Goal: Navigation & Orientation: Find specific page/section

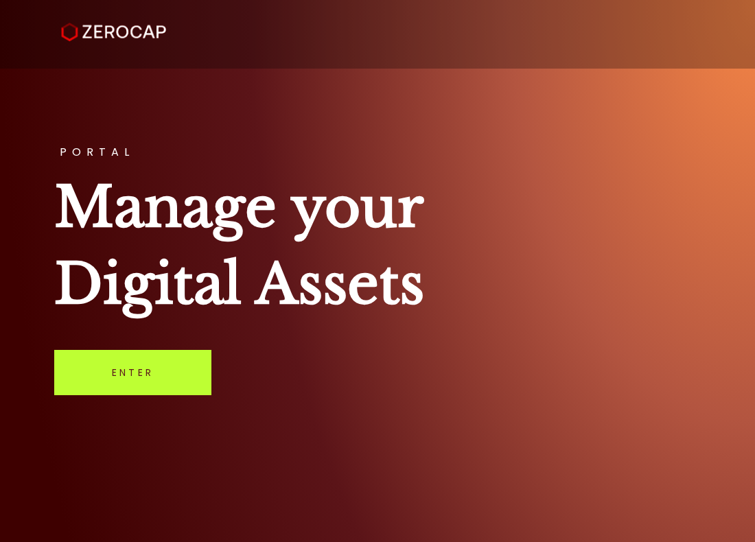
click at [128, 365] on link "Enter" at bounding box center [132, 372] width 157 height 45
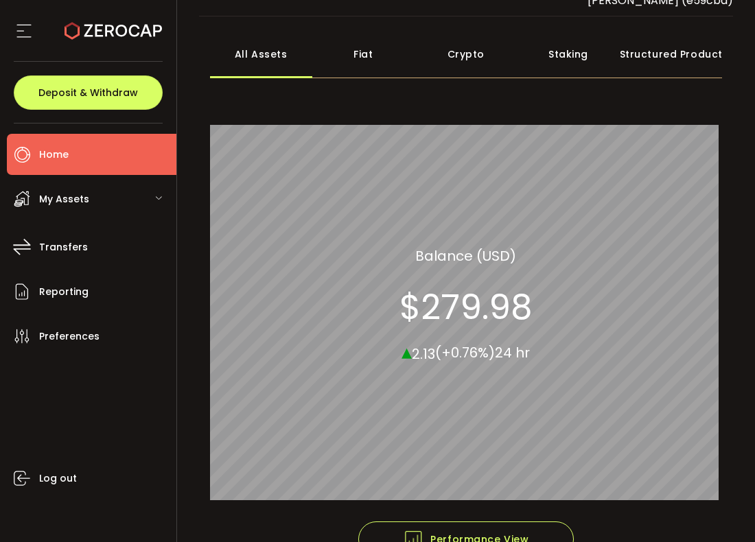
scroll to position [69, 0]
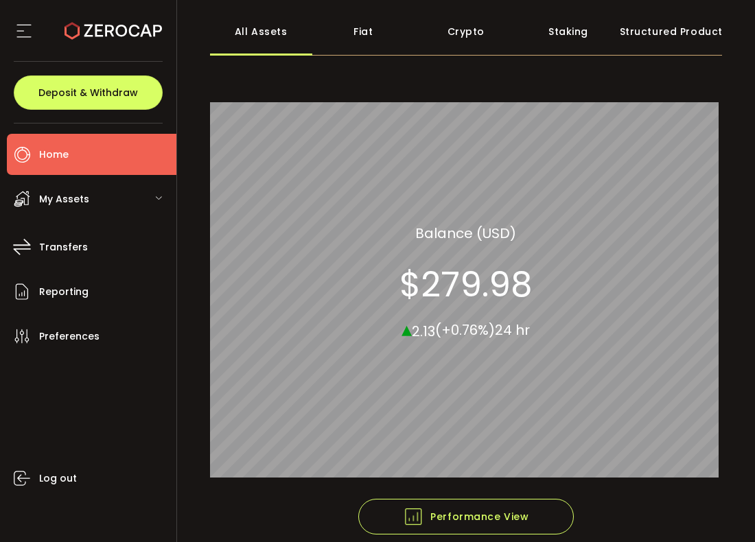
click at [97, 209] on div "My Assets" at bounding box center [91, 198] width 169 height 41
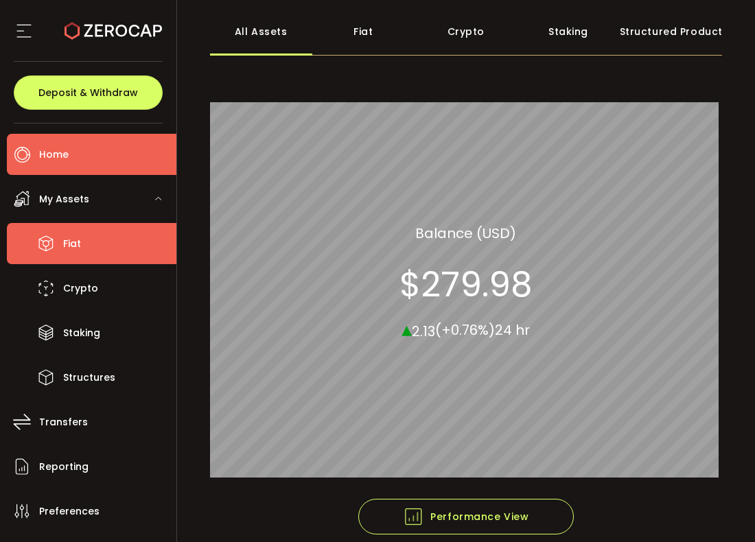
click at [110, 240] on li "Fiat" at bounding box center [91, 243] width 169 height 41
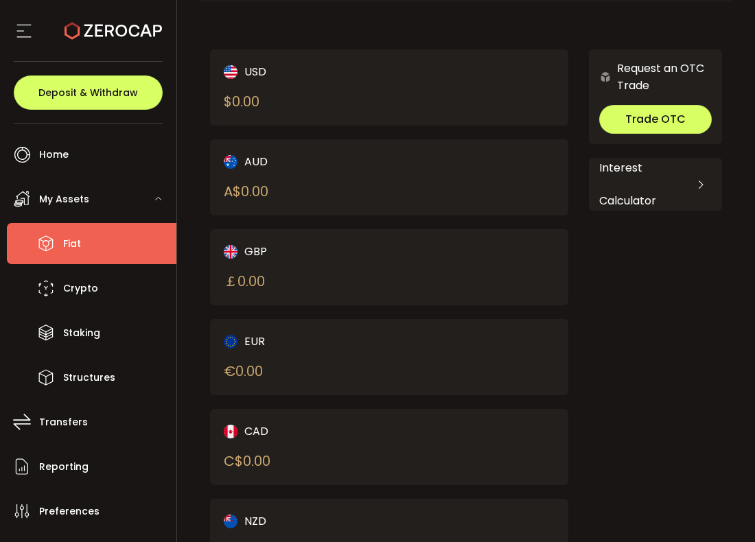
scroll to position [132, 0]
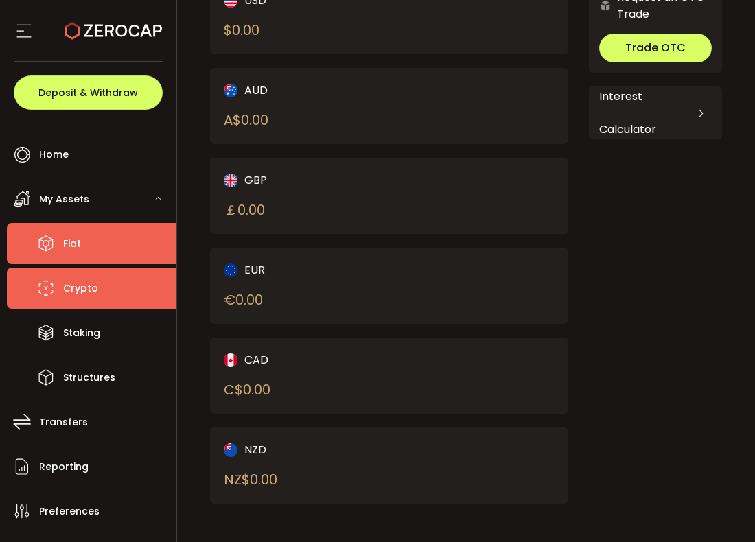
click at [75, 281] on span "Crypto" at bounding box center [80, 289] width 35 height 20
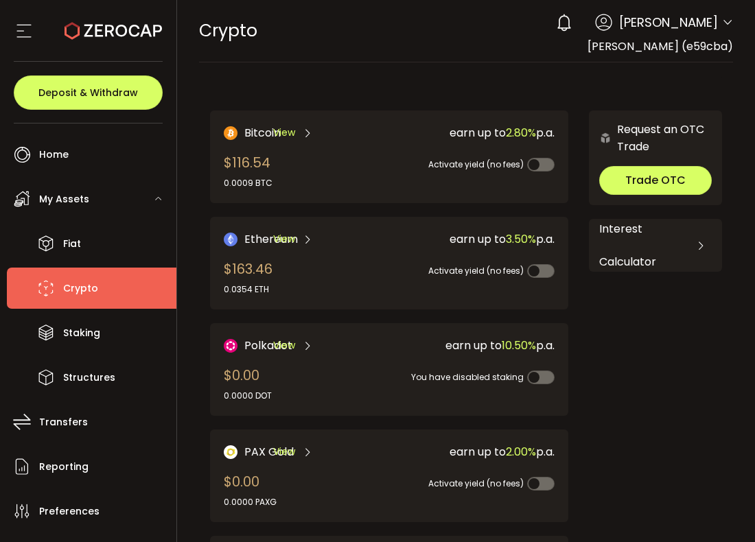
click at [688, 23] on span "Swarada Pangerkar" at bounding box center [668, 22] width 99 height 19
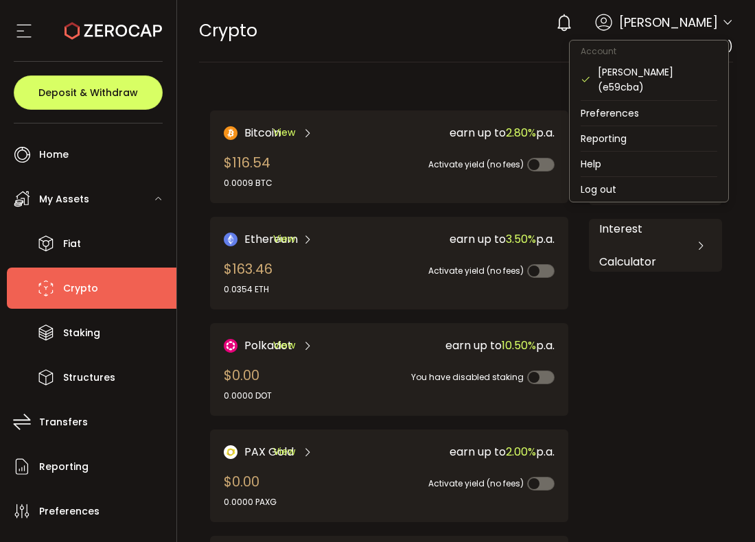
click at [722, 25] on icon at bounding box center [727, 22] width 11 height 11
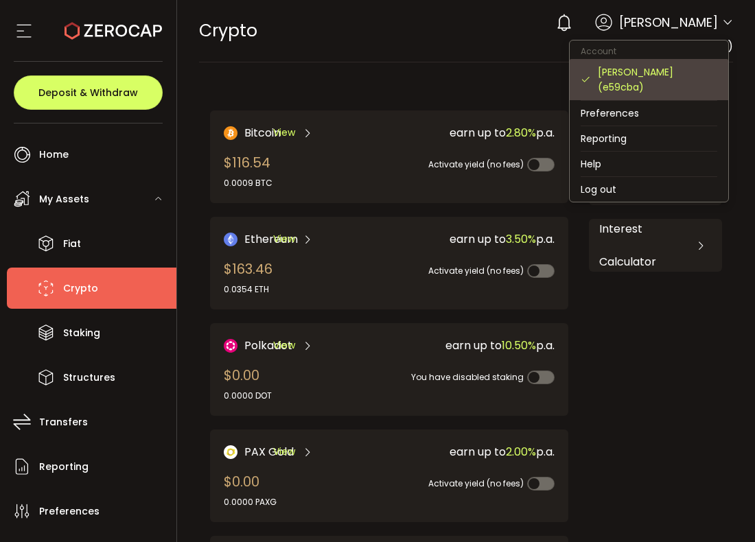
click at [666, 86] on div "Swarada Pangerkar (e59cba)" at bounding box center [657, 79] width 119 height 30
click at [653, 75] on div "Swarada Pangerkar (e59cba)" at bounding box center [657, 79] width 119 height 30
click at [636, 82] on div "Swarada Pangerkar (e59cba)" at bounding box center [657, 79] width 119 height 30
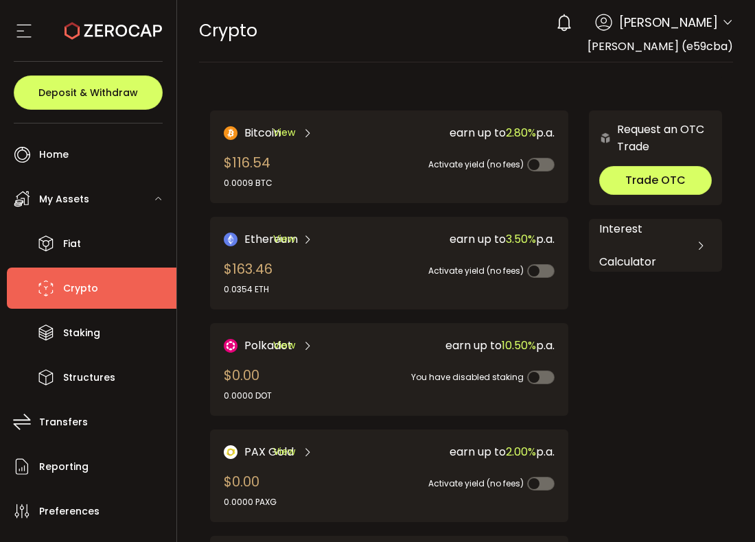
click at [2, 20] on section at bounding box center [88, 31] width 176 height 62
click at [16, 22] on icon at bounding box center [24, 31] width 21 height 21
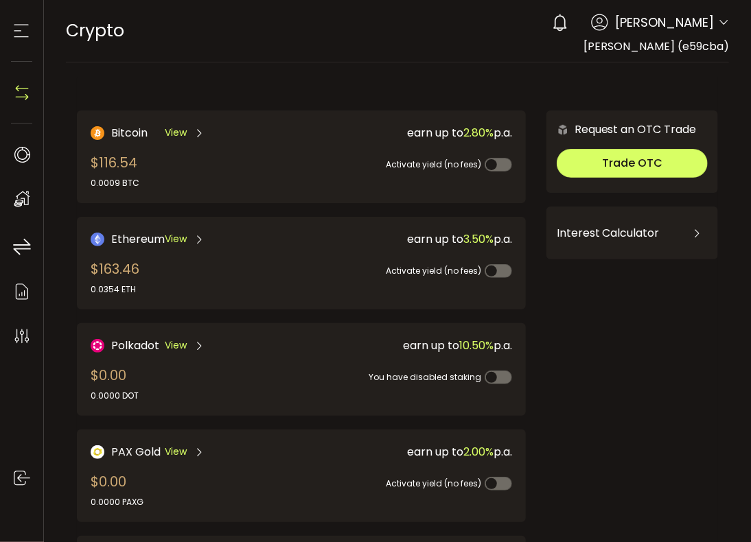
click at [22, 34] on icon at bounding box center [21, 31] width 21 height 21
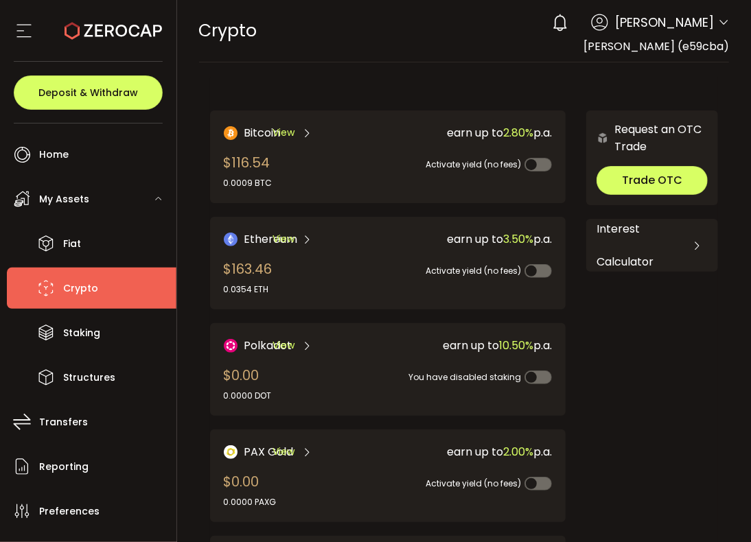
click at [213, 32] on span "Crypto" at bounding box center [228, 31] width 58 height 24
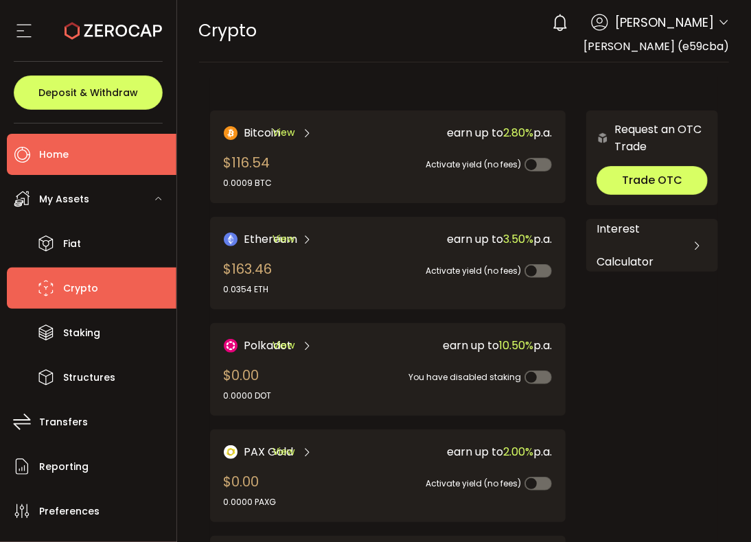
click at [99, 157] on li "Home" at bounding box center [91, 154] width 169 height 41
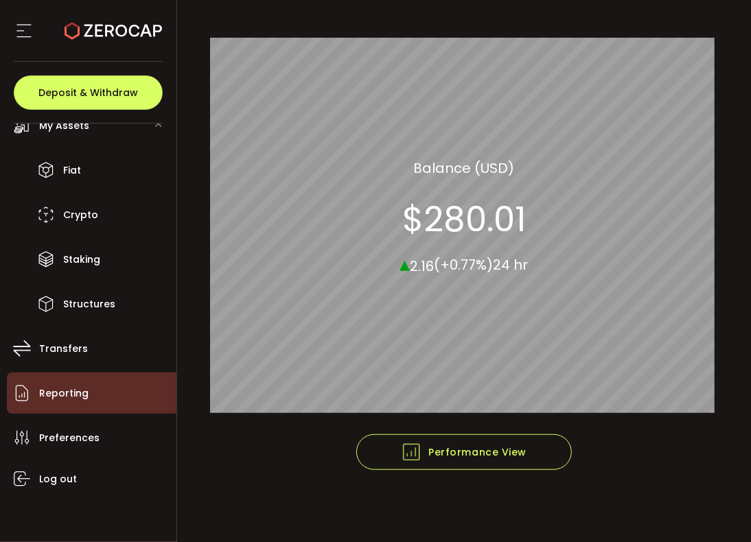
scroll to position [74, 0]
